Goal: Contribute content

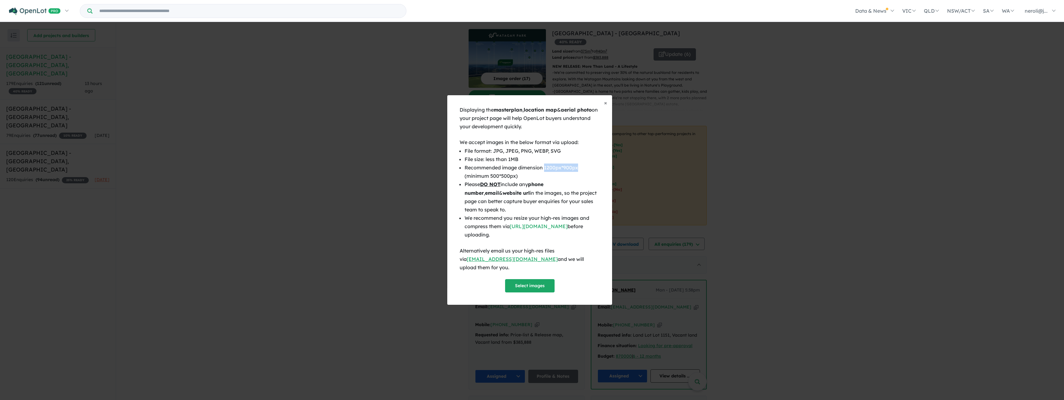
scroll to position [143, 0]
click at [521, 279] on button "Select images" at bounding box center [529, 285] width 49 height 13
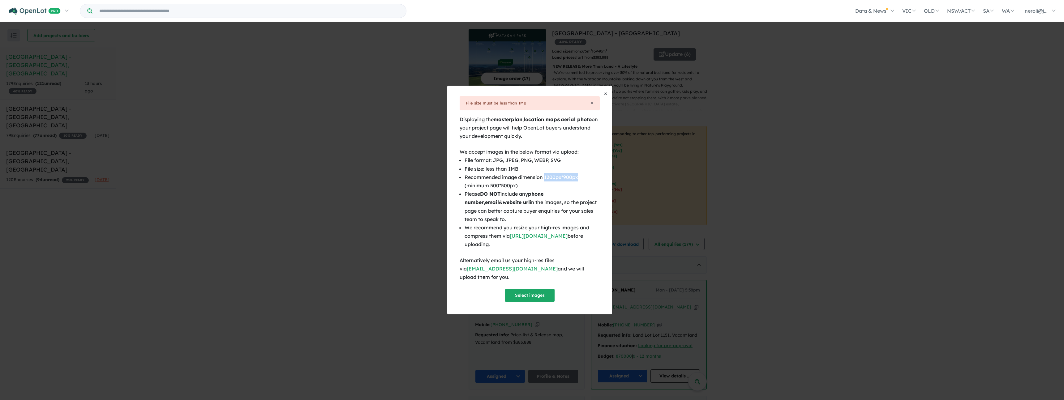
click at [606, 97] on span "×" at bounding box center [605, 93] width 3 height 7
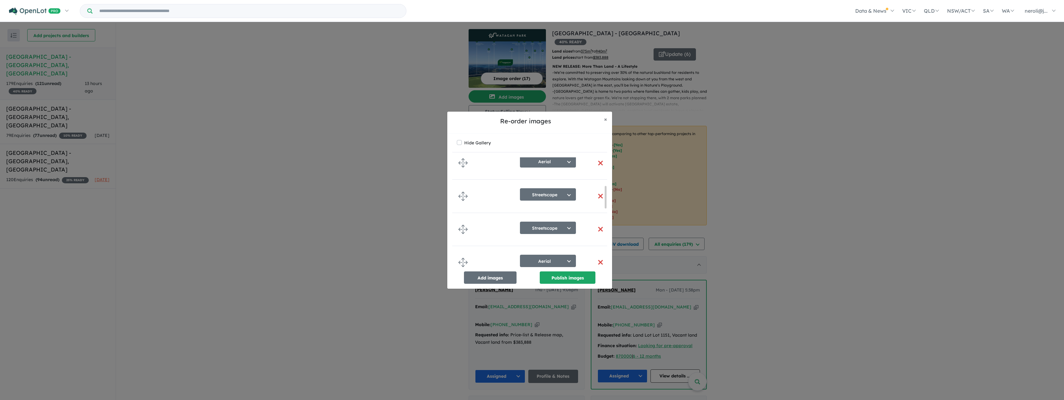
scroll to position [142, 0]
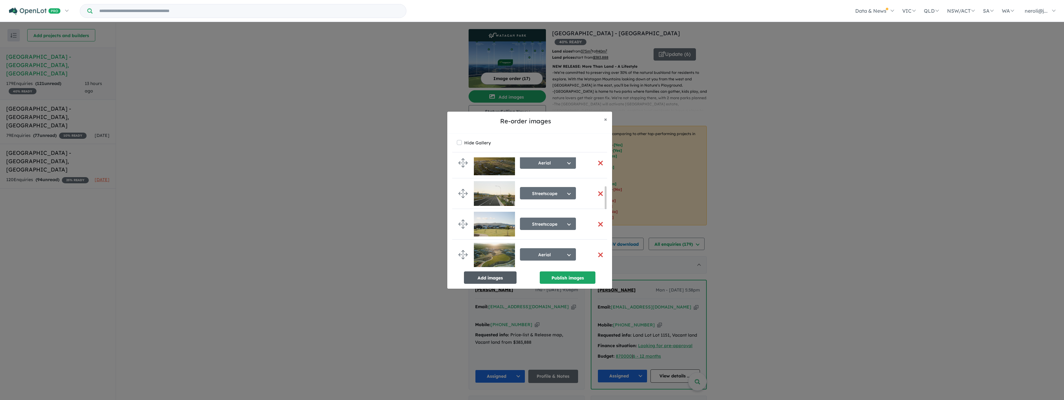
click at [494, 280] on button "Add images" at bounding box center [490, 277] width 53 height 12
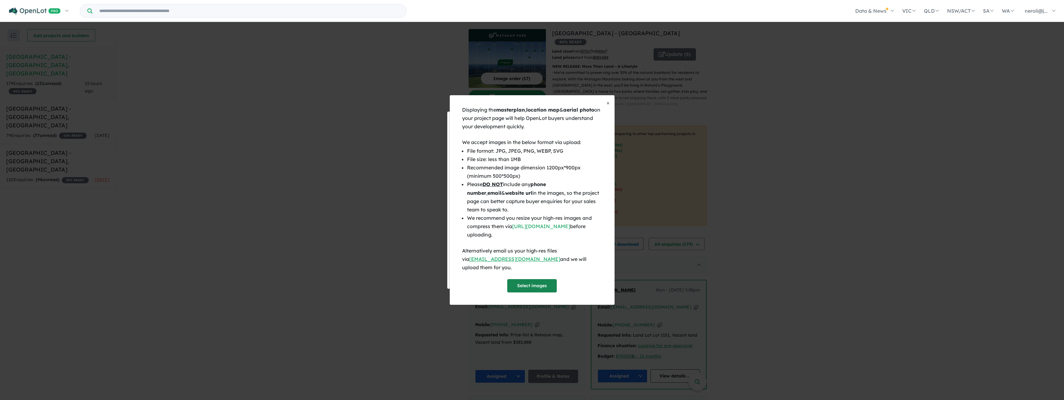
click at [532, 284] on button "Select images" at bounding box center [531, 285] width 49 height 13
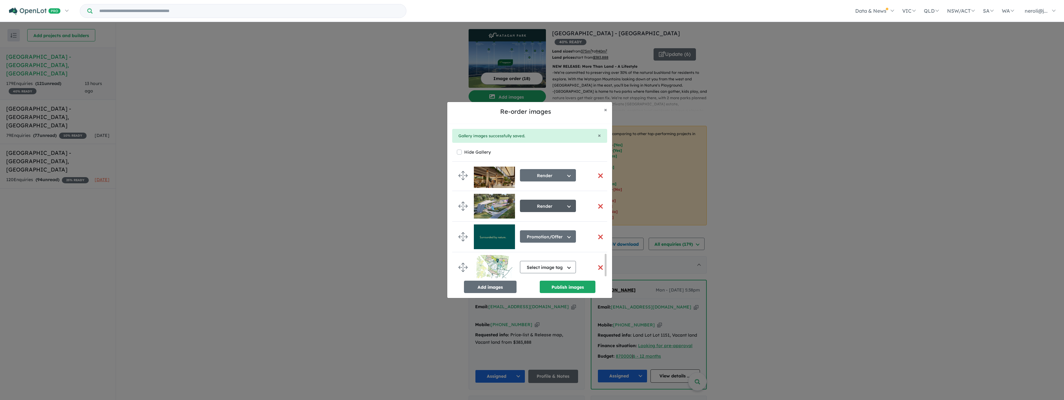
scroll to position [447, 0]
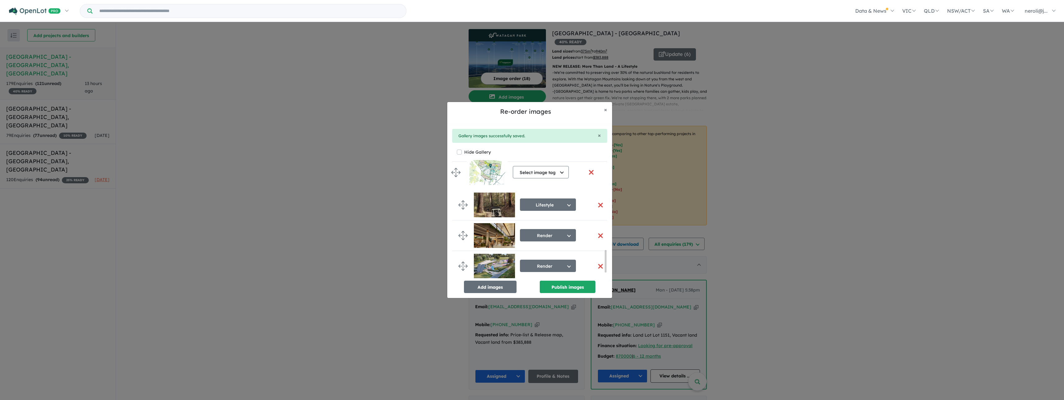
drag, startPoint x: 465, startPoint y: 262, endPoint x: 458, endPoint y: 170, distance: 92.7
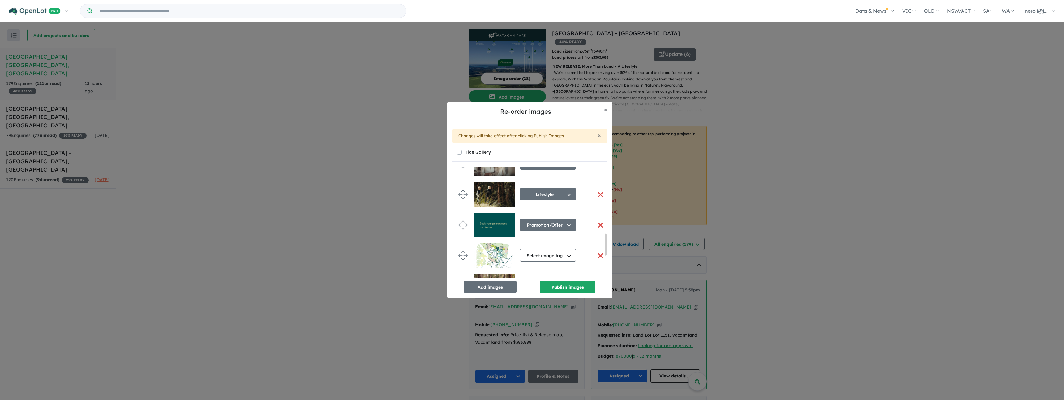
scroll to position [349, 0]
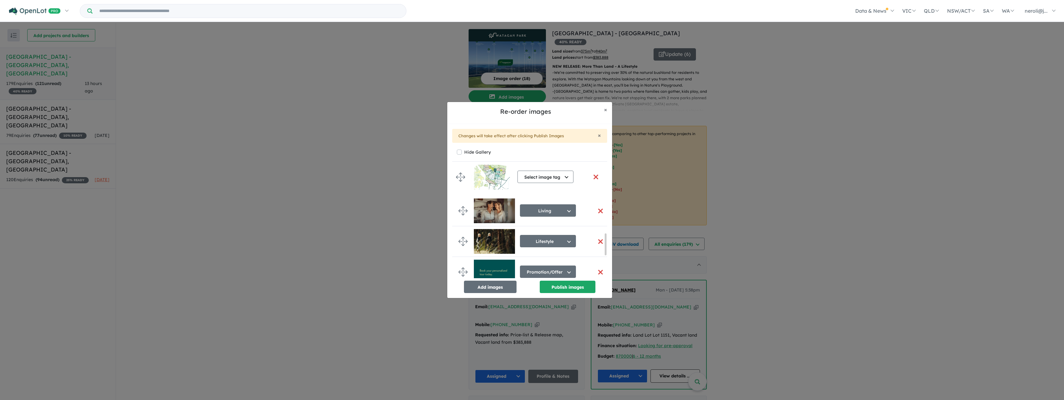
drag, startPoint x: 464, startPoint y: 251, endPoint x: 460, endPoint y: 169, distance: 81.7
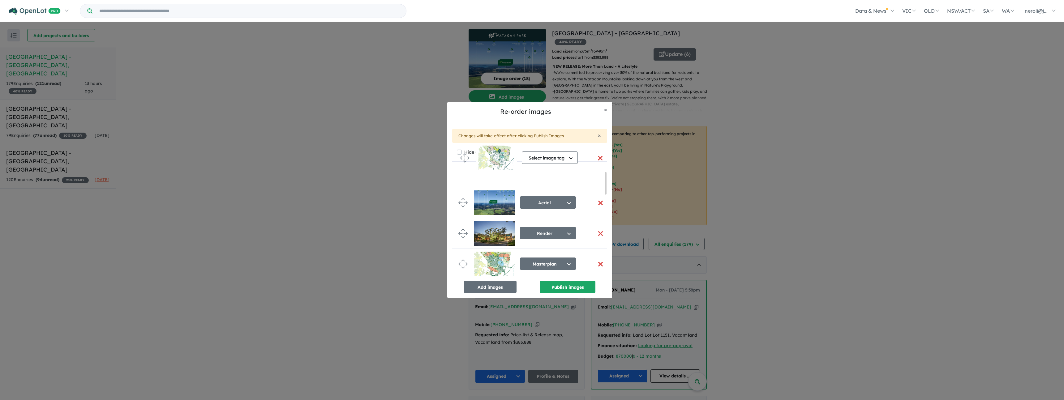
scroll to position [0, 0]
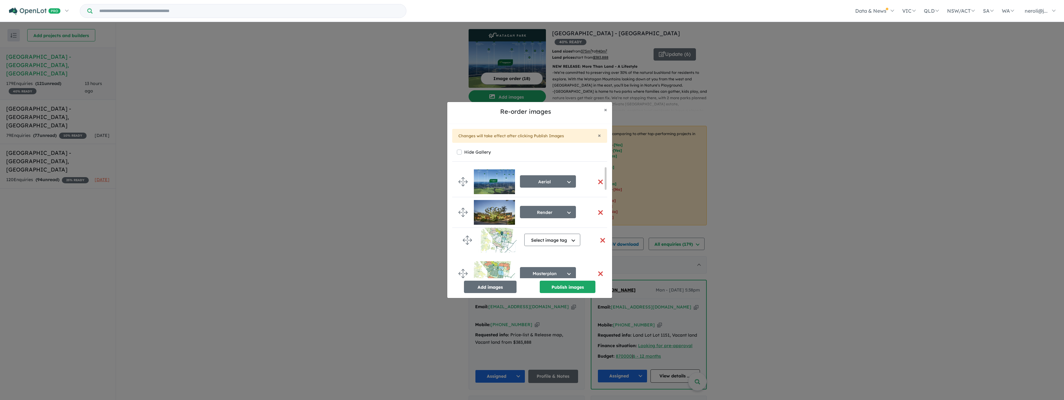
drag, startPoint x: 464, startPoint y: 199, endPoint x: 468, endPoint y: 238, distance: 39.2
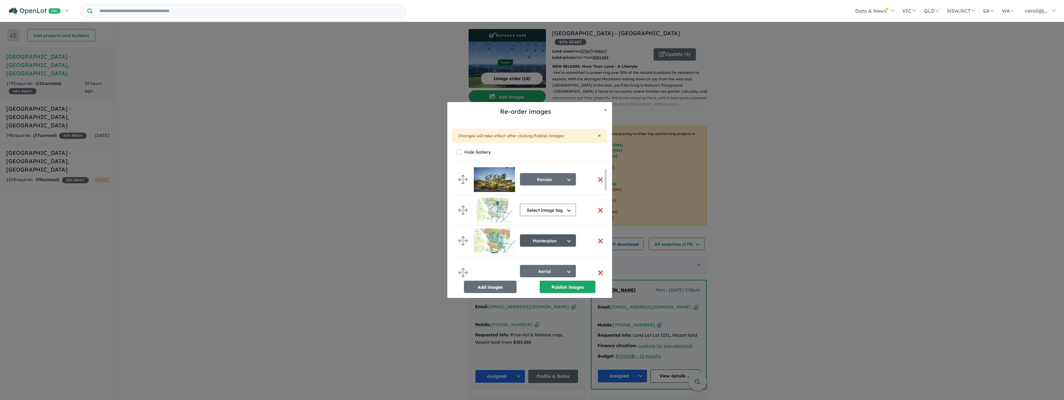
scroll to position [41, 0]
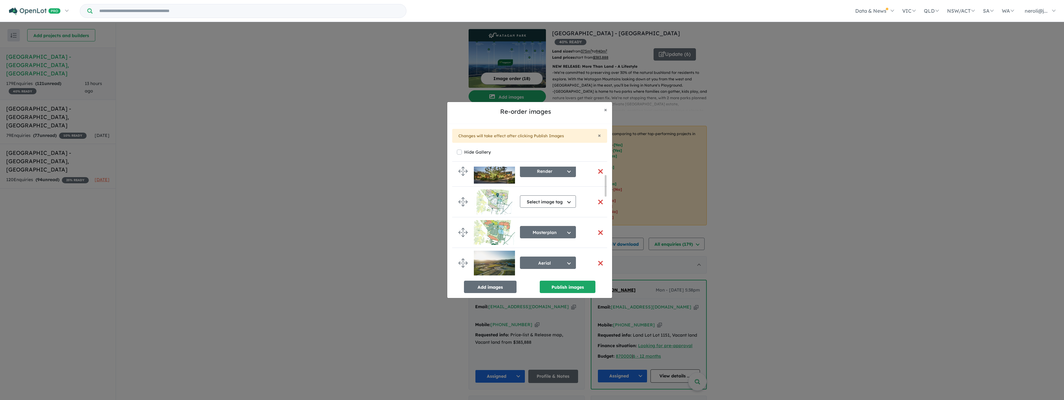
click at [598, 232] on button "button" at bounding box center [600, 232] width 13 height 13
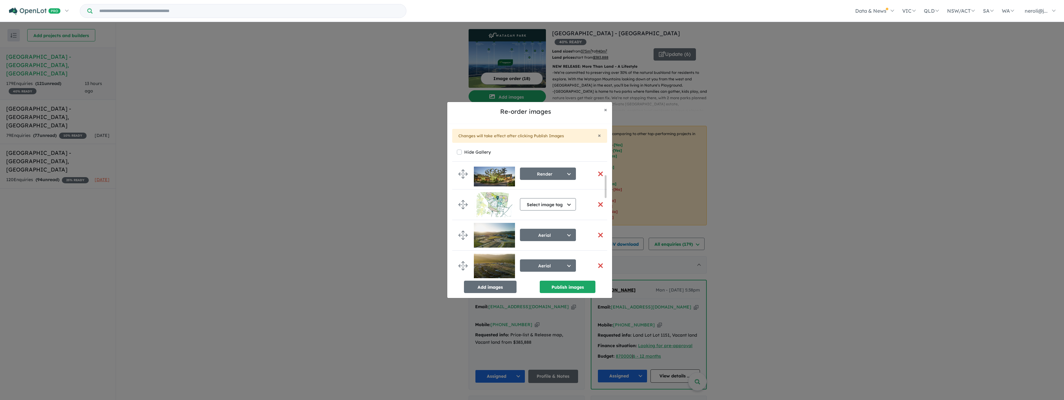
scroll to position [40, 0]
click at [554, 204] on button "Select image tag" at bounding box center [548, 205] width 56 height 12
click at [552, 259] on button "Masterplan" at bounding box center [551, 262] width 62 height 14
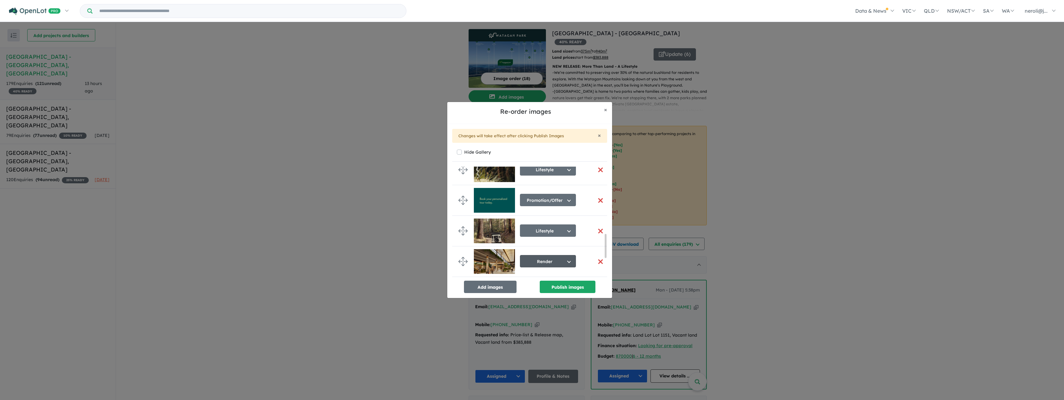
scroll to position [357, 0]
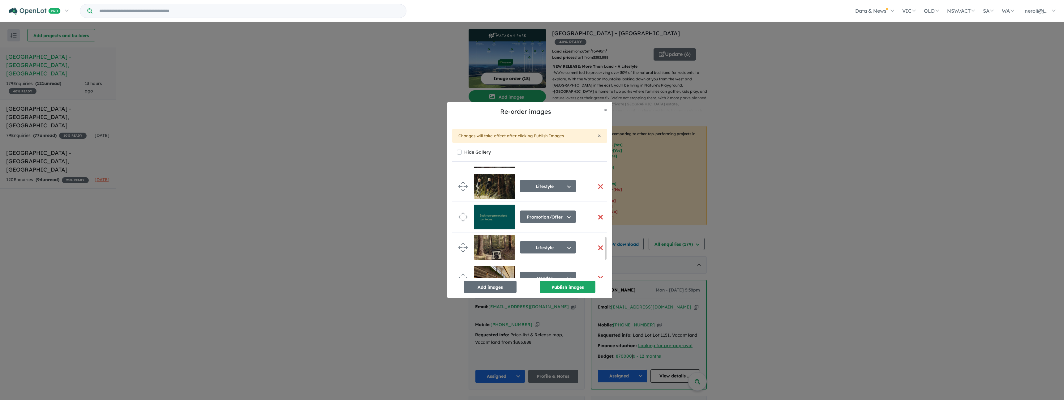
click at [498, 215] on img at bounding box center [494, 217] width 41 height 25
click at [578, 288] on button "Publish images" at bounding box center [568, 287] width 56 height 12
click at [606, 111] on span "×" at bounding box center [605, 109] width 3 height 7
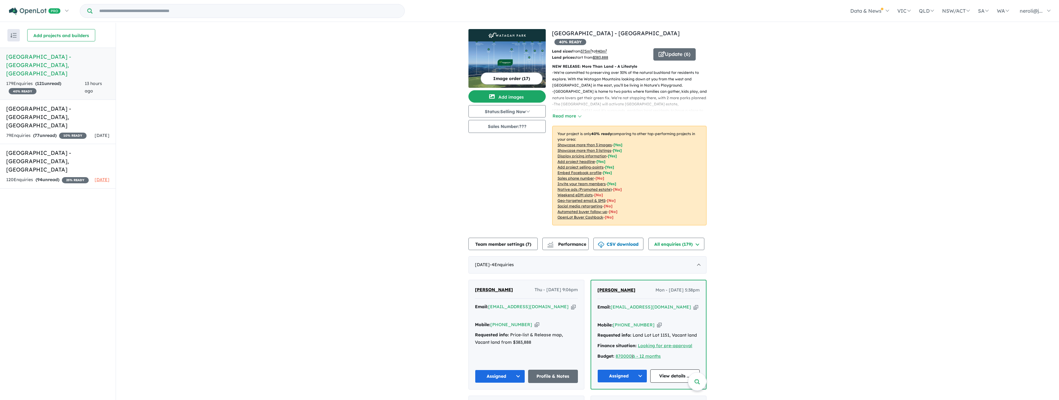
click at [531, 79] on button "Image order ( 17 )" at bounding box center [512, 78] width 62 height 12
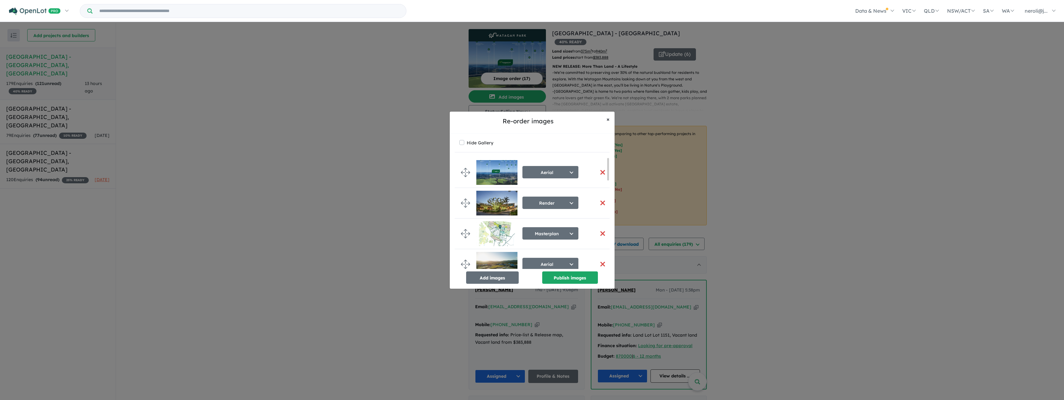
click at [607, 119] on span "×" at bounding box center [607, 119] width 3 height 7
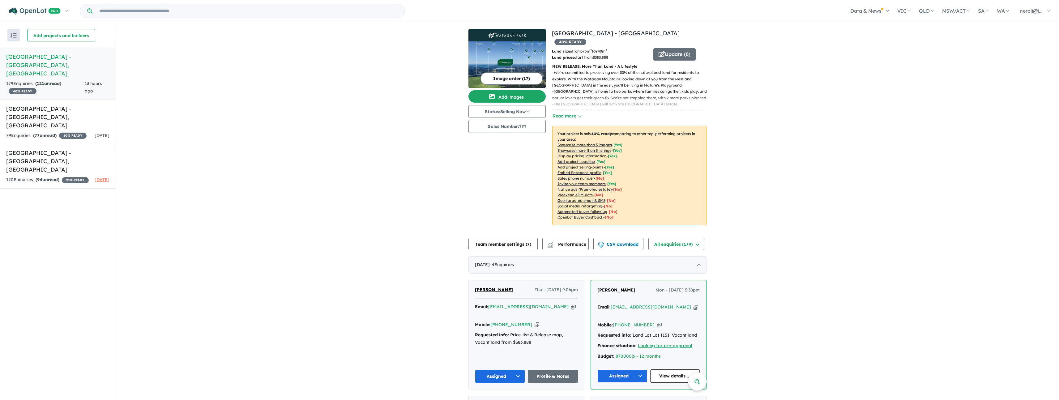
click at [508, 58] on img at bounding box center [506, 64] width 77 height 46
click at [527, 81] on button "Image order ( 17 )" at bounding box center [512, 78] width 62 height 12
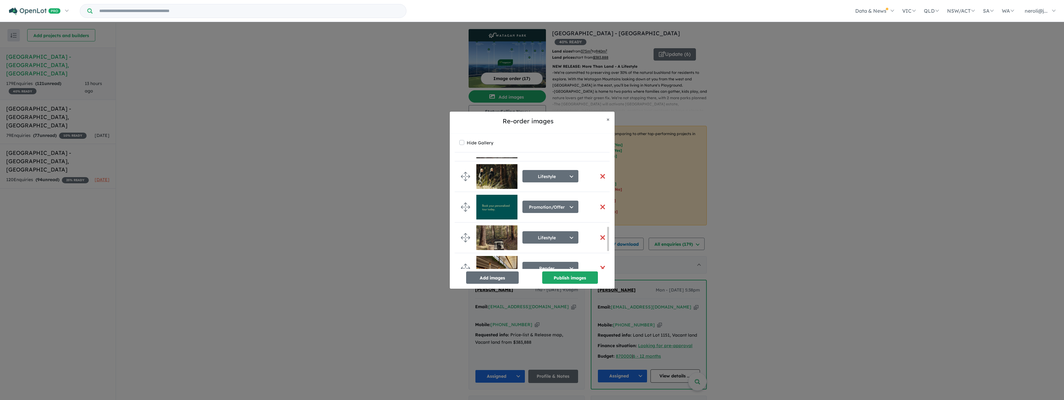
scroll to position [304, 0]
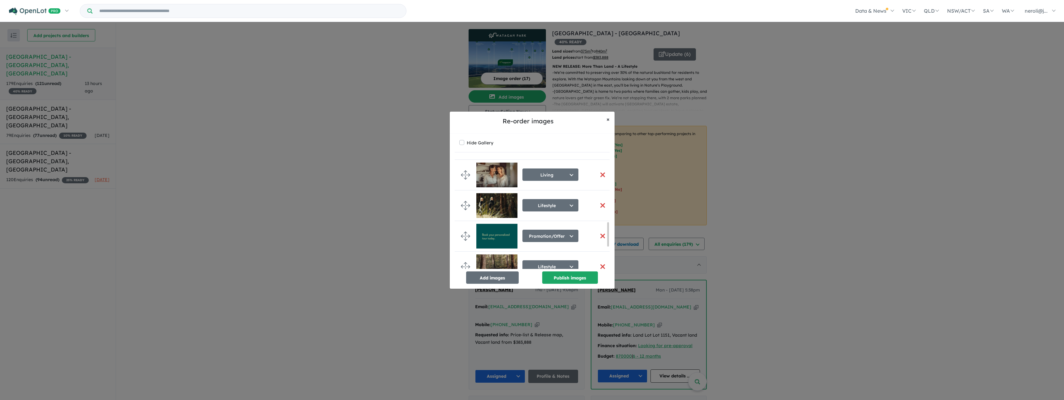
click at [608, 118] on span "×" at bounding box center [607, 119] width 3 height 7
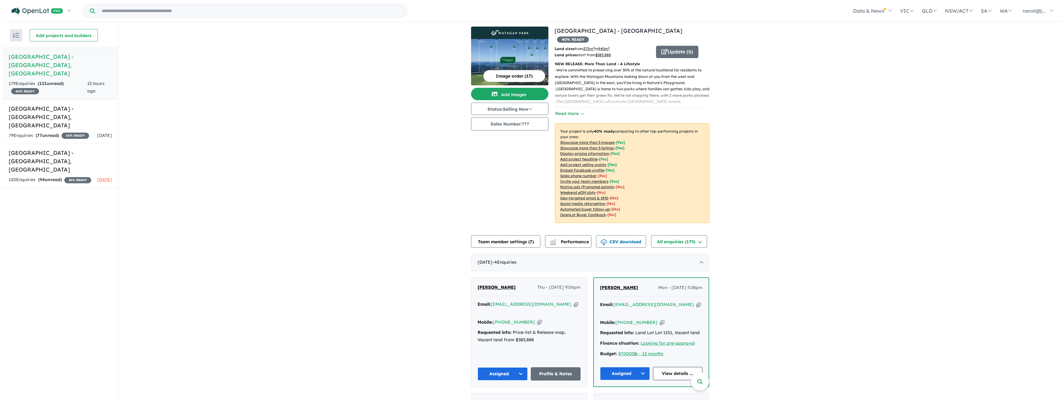
scroll to position [0, 0]
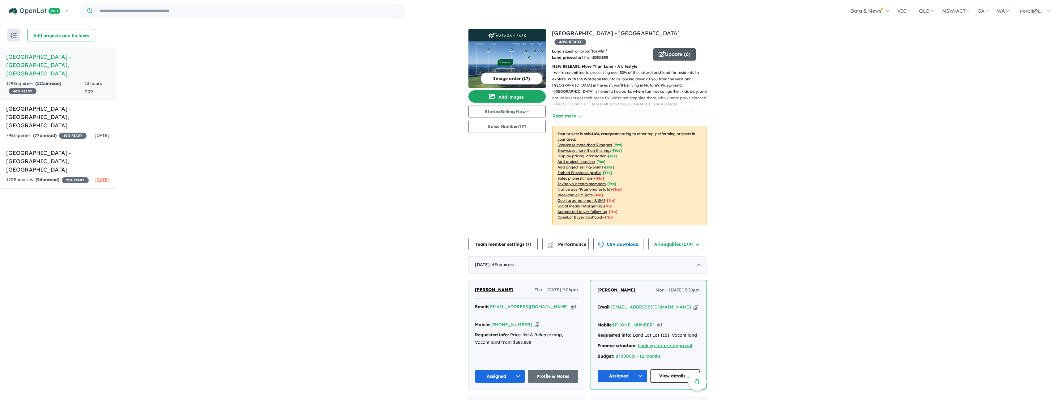
click at [671, 49] on button "Update ( 6 )" at bounding box center [674, 54] width 42 height 12
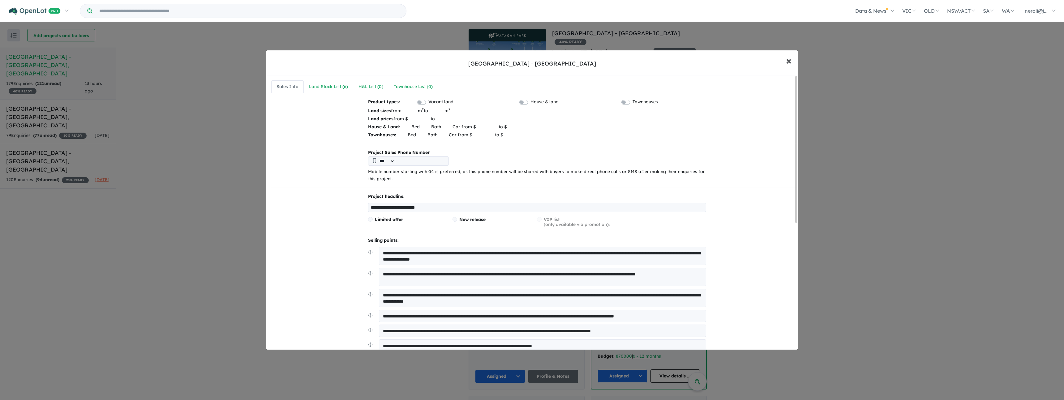
click at [788, 62] on span "×" at bounding box center [789, 60] width 6 height 13
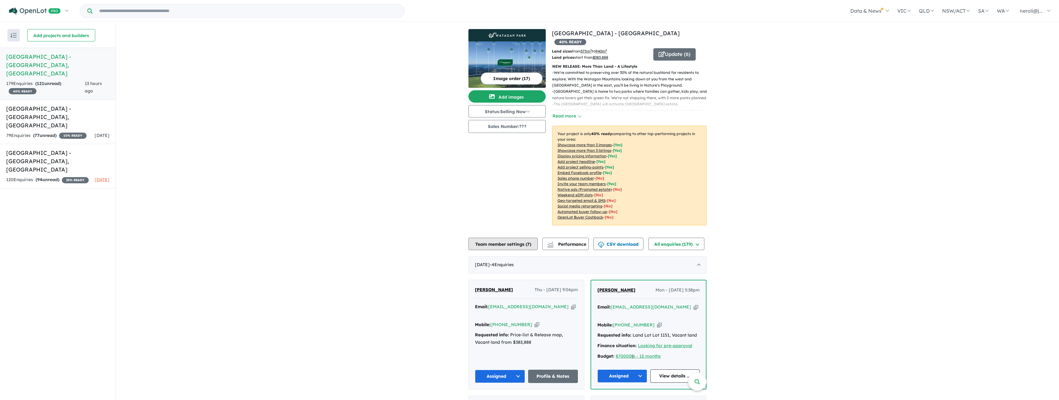
click at [514, 238] on button "Team member settings ( 7 )" at bounding box center [502, 244] width 69 height 12
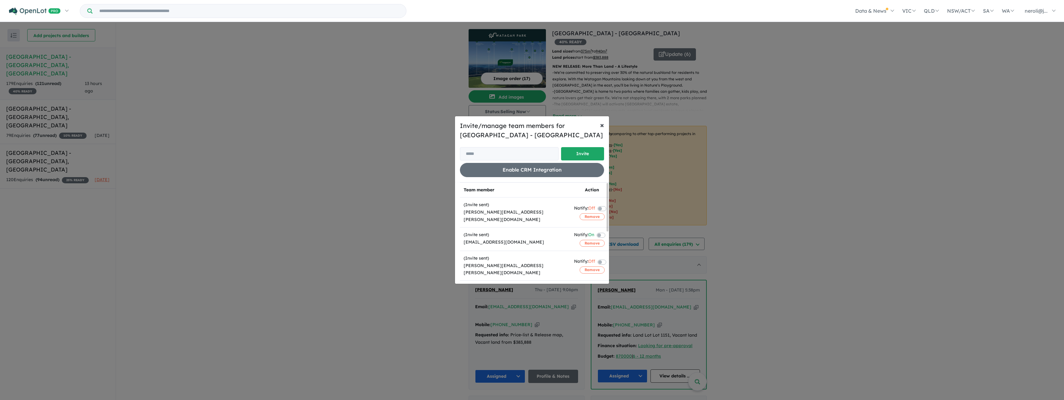
click at [600, 128] on span "×" at bounding box center [602, 124] width 4 height 9
